Goal: Task Accomplishment & Management: Use online tool/utility

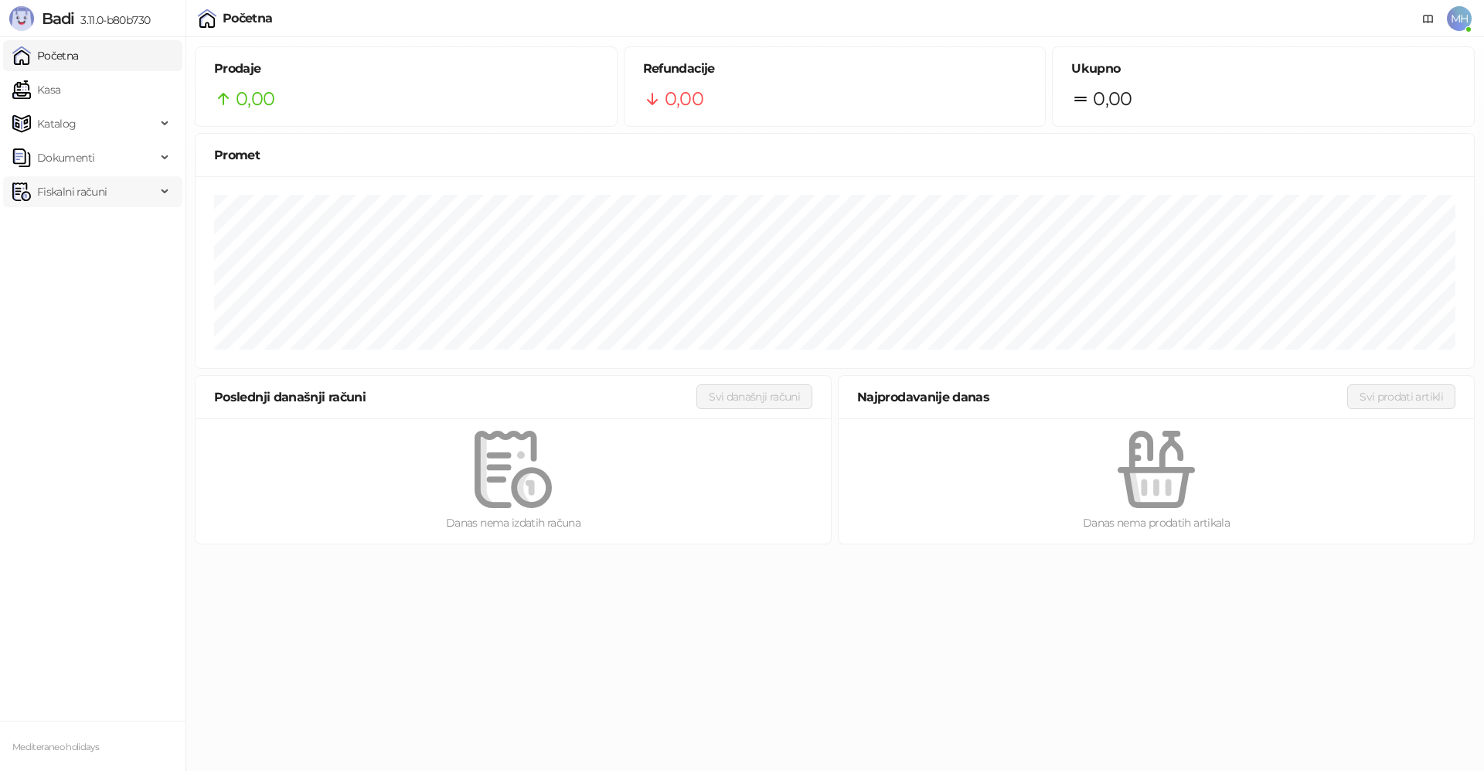
click at [90, 197] on span "Fiskalni računi" at bounding box center [72, 191] width 70 height 31
click at [84, 264] on link "Po danima" at bounding box center [58, 259] width 79 height 31
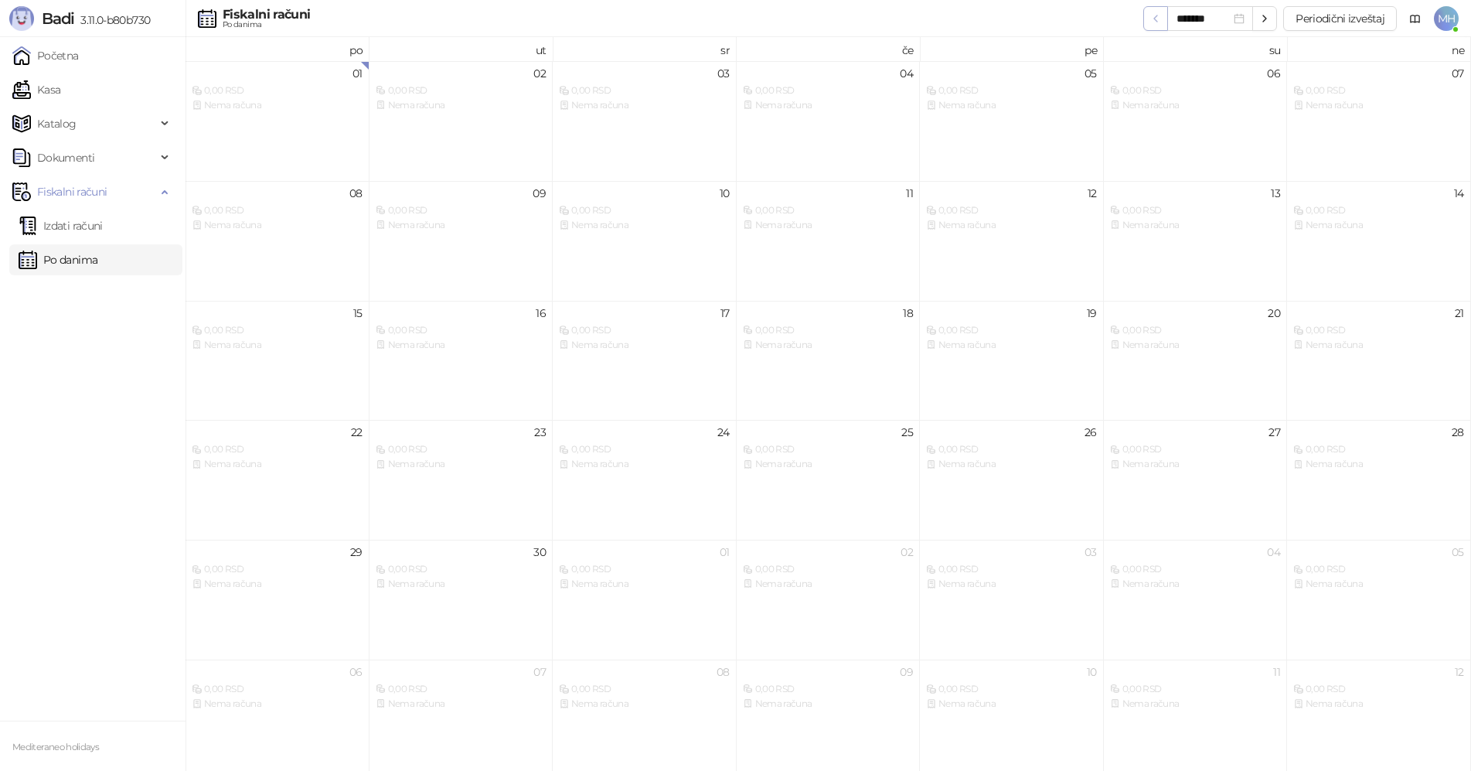
click at [1156, 21] on icon "button" at bounding box center [1155, 18] width 12 height 12
type input "*******"
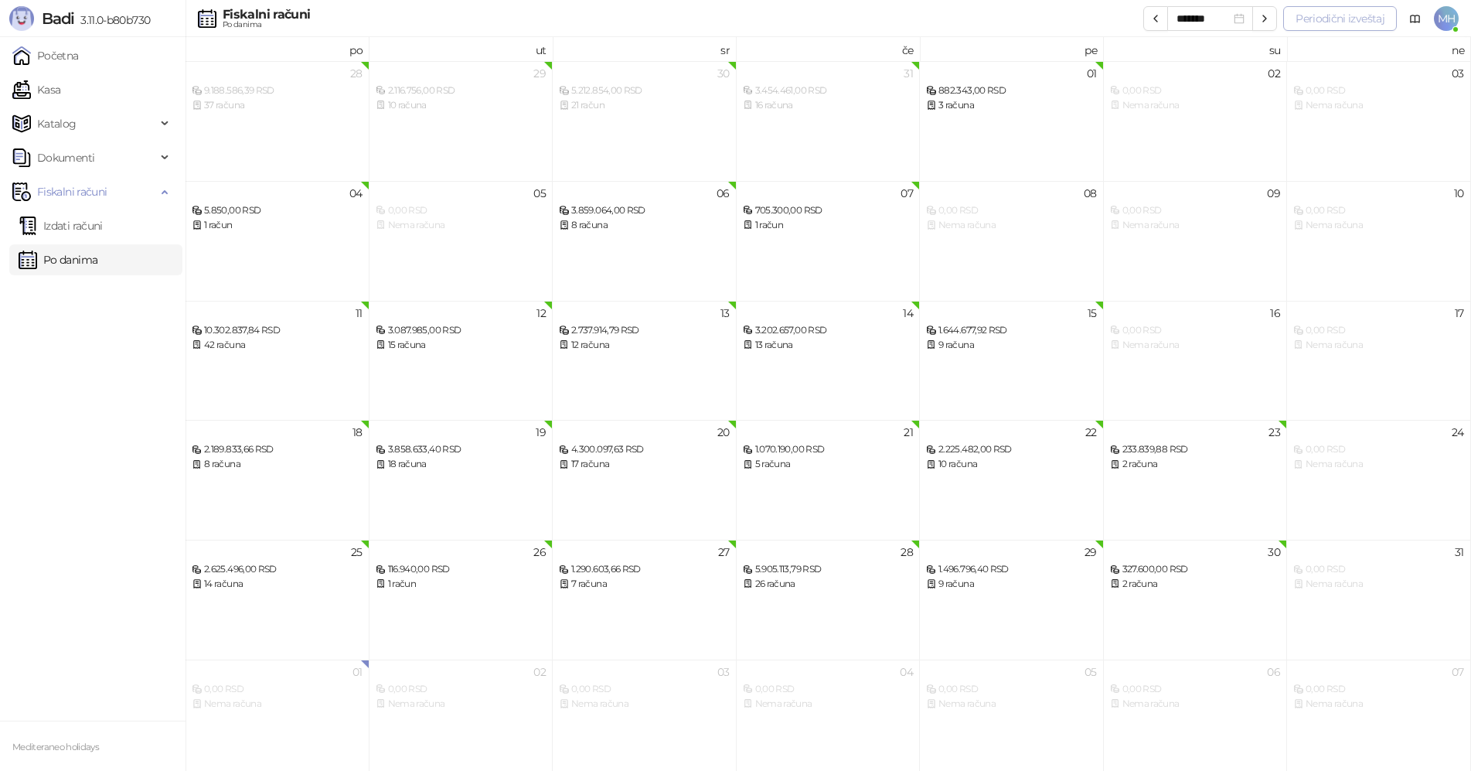
click at [1337, 19] on button "Periodični izveštaj" at bounding box center [1340, 18] width 114 height 25
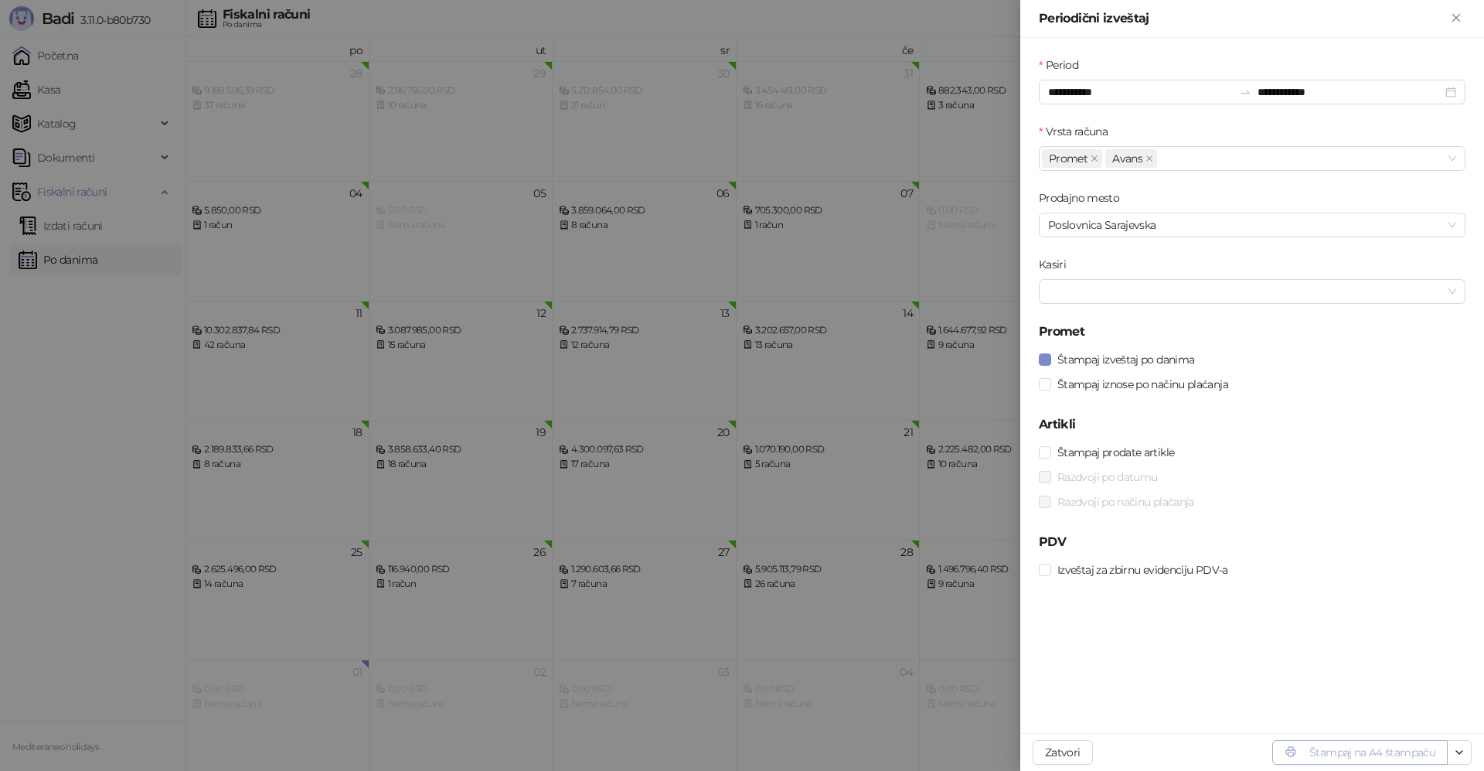
click at [1390, 754] on button "Štampaj na A4 štampaču" at bounding box center [1359, 752] width 175 height 25
click at [103, 427] on div at bounding box center [742, 385] width 1484 height 771
